Goal: Find specific page/section: Find specific page/section

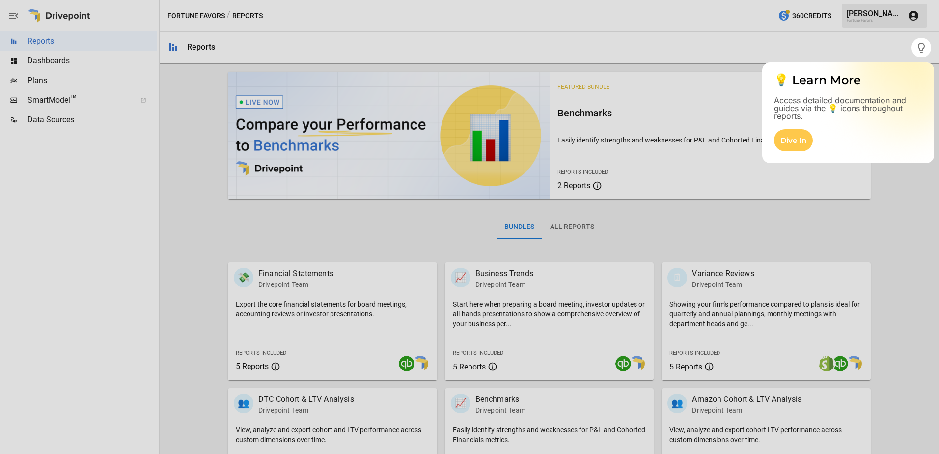
click at [49, 98] on div at bounding box center [469, 255] width 939 height 396
click at [719, 44] on div at bounding box center [456, 227] width 912 height 454
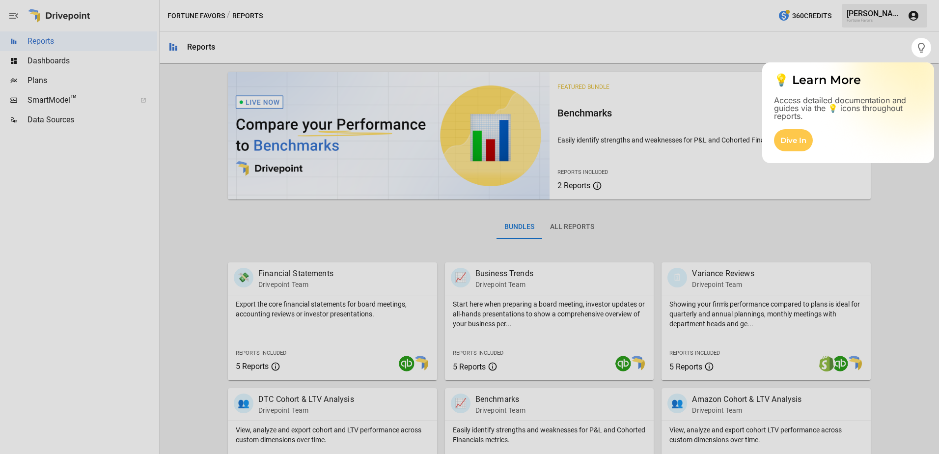
click at [719, 44] on div at bounding box center [456, 227] width 912 height 454
click at [41, 100] on div at bounding box center [469, 255] width 939 height 396
